Goal: Information Seeking & Learning: Learn about a topic

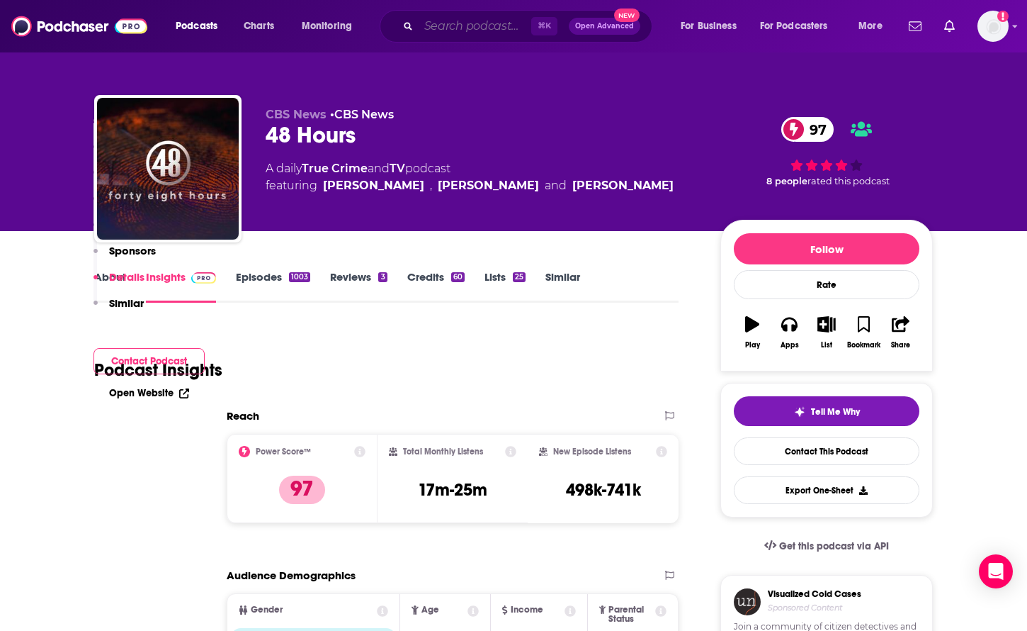
scroll to position [2249, 0]
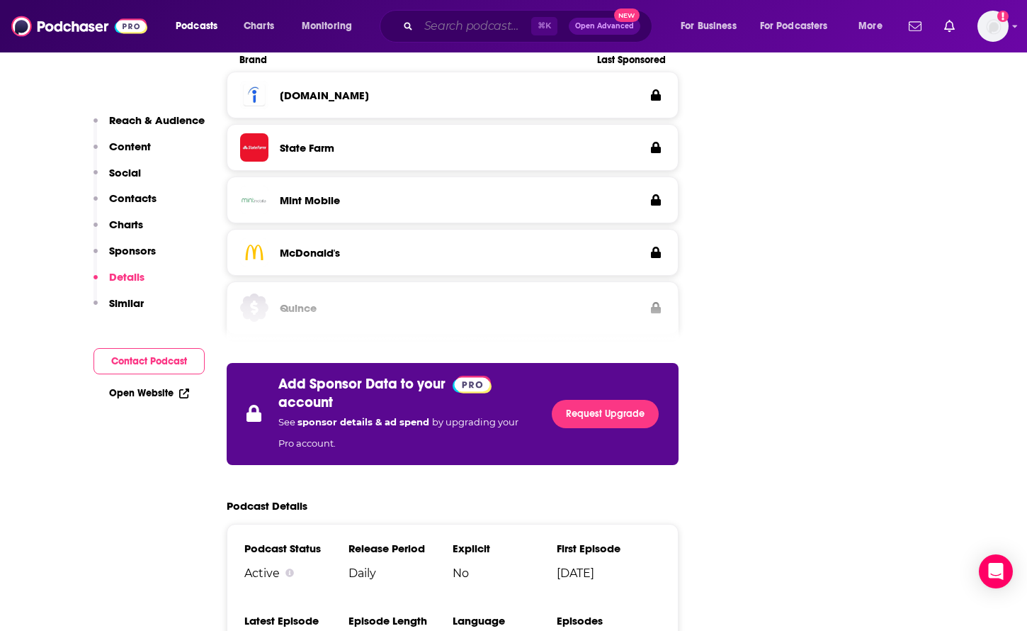
click at [442, 30] on input "Search podcasts, credits, & more..." at bounding box center [475, 26] width 113 height 23
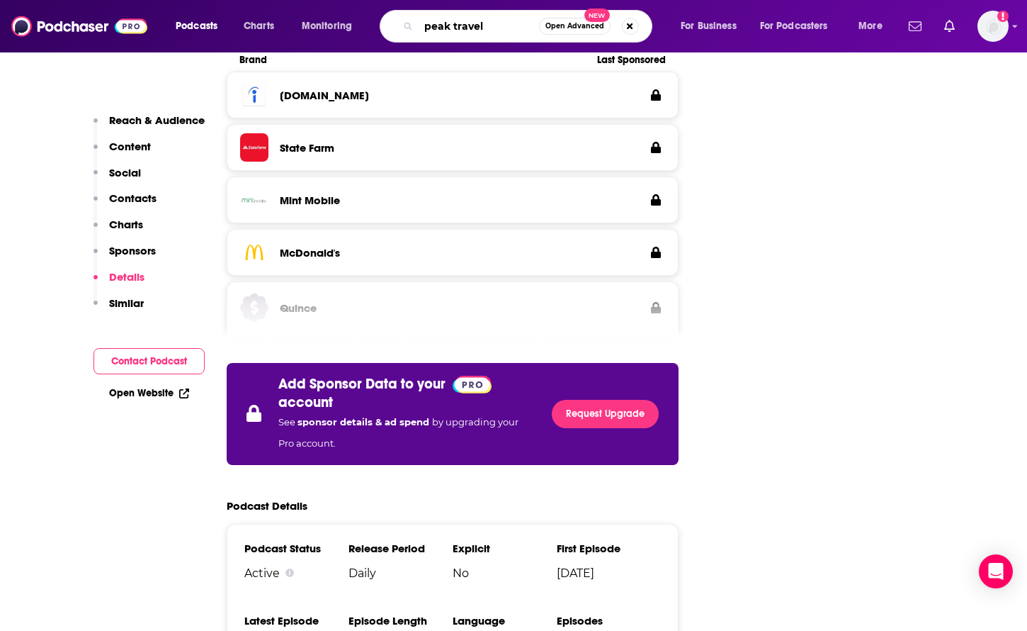
type input "peak travel"
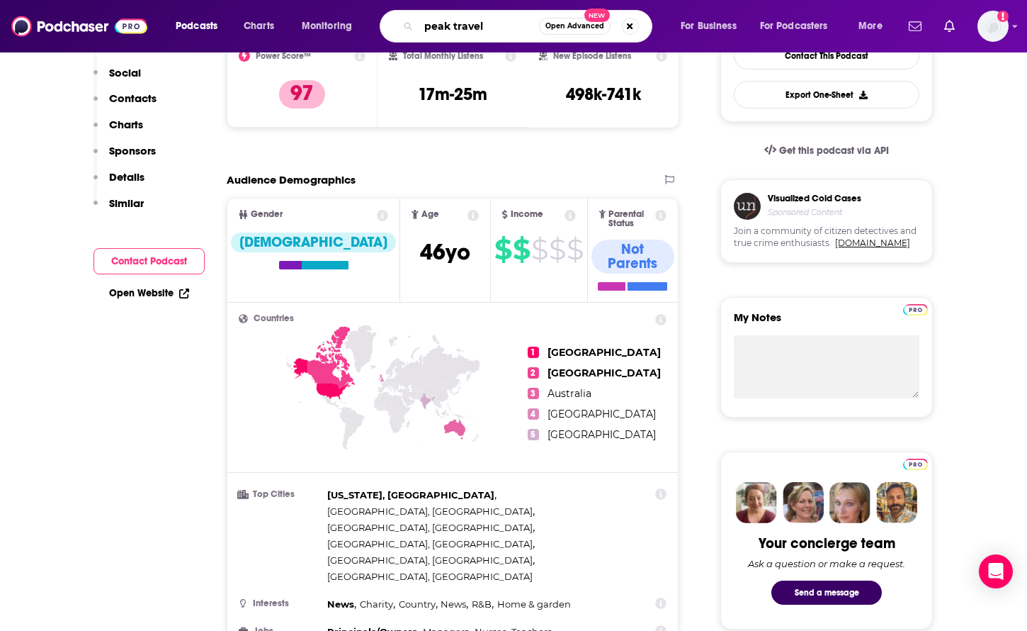
scroll to position [0, 0]
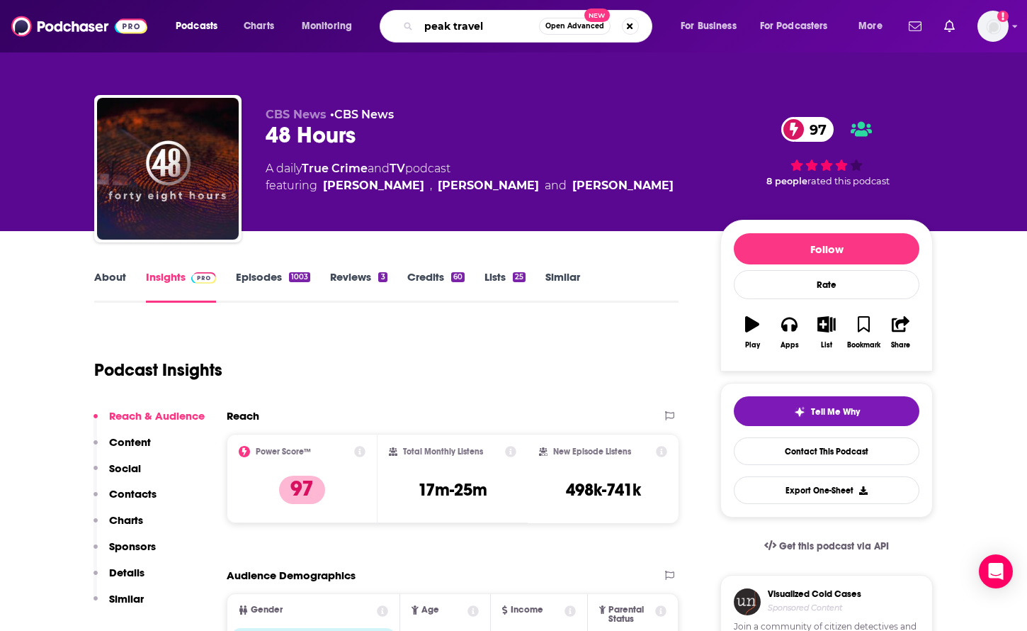
click at [461, 28] on input "peak travel" at bounding box center [479, 26] width 120 height 23
click at [404, 27] on icon "Search podcasts, credits, & more..." at bounding box center [408, 26] width 8 height 8
click at [463, 23] on input "peak travel" at bounding box center [479, 26] width 120 height 23
click at [560, 28] on span "Open Advanced" at bounding box center [574, 26] width 59 height 7
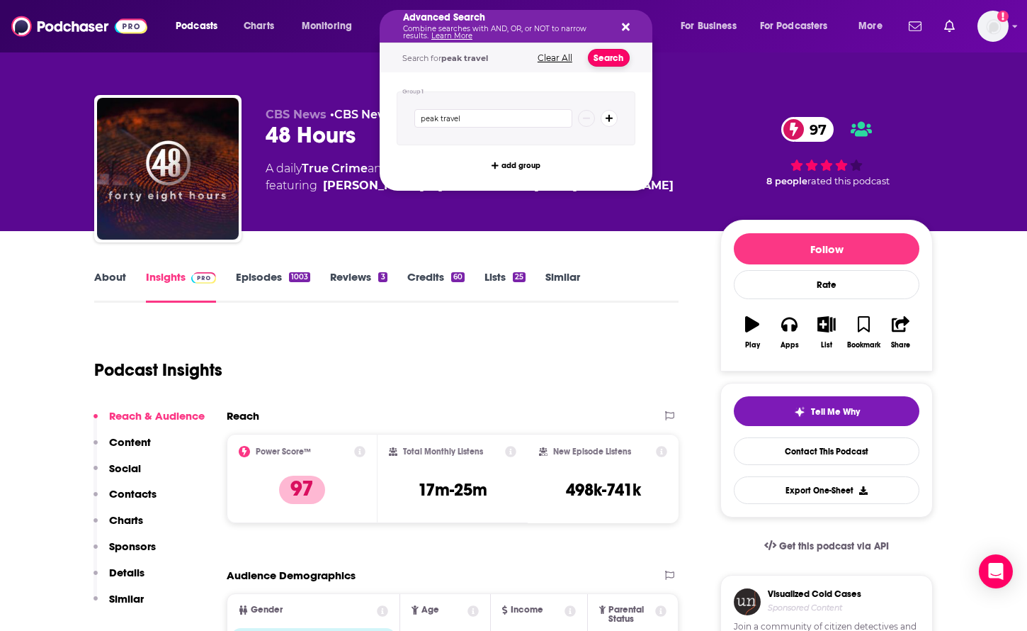
click at [609, 57] on button "Search" at bounding box center [609, 58] width 42 height 18
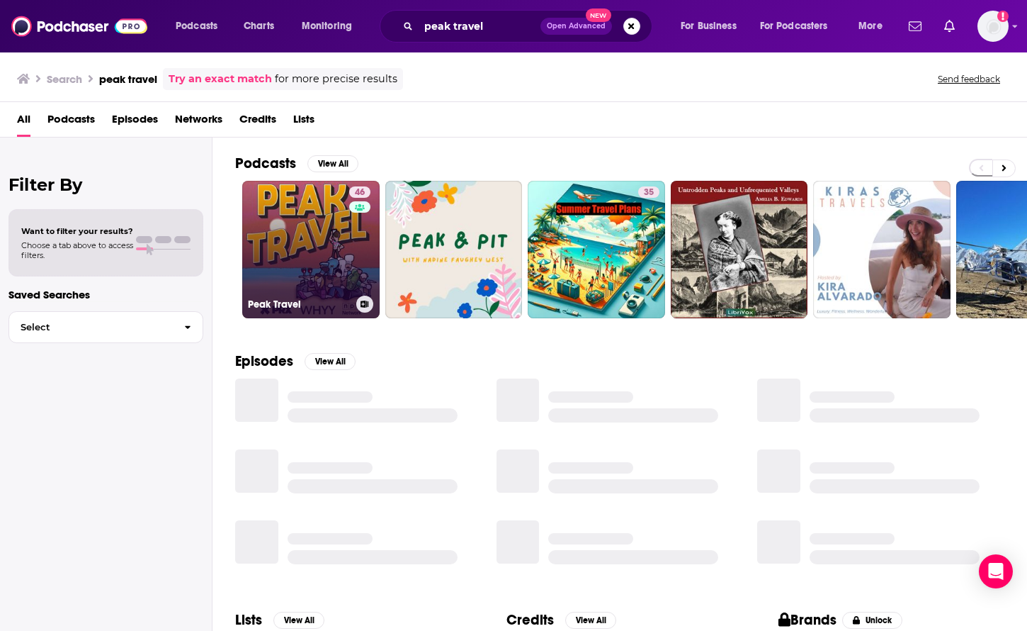
click at [317, 234] on link "46 Peak Travel" at bounding box center [310, 249] width 137 height 137
